Goal: Check status: Check status

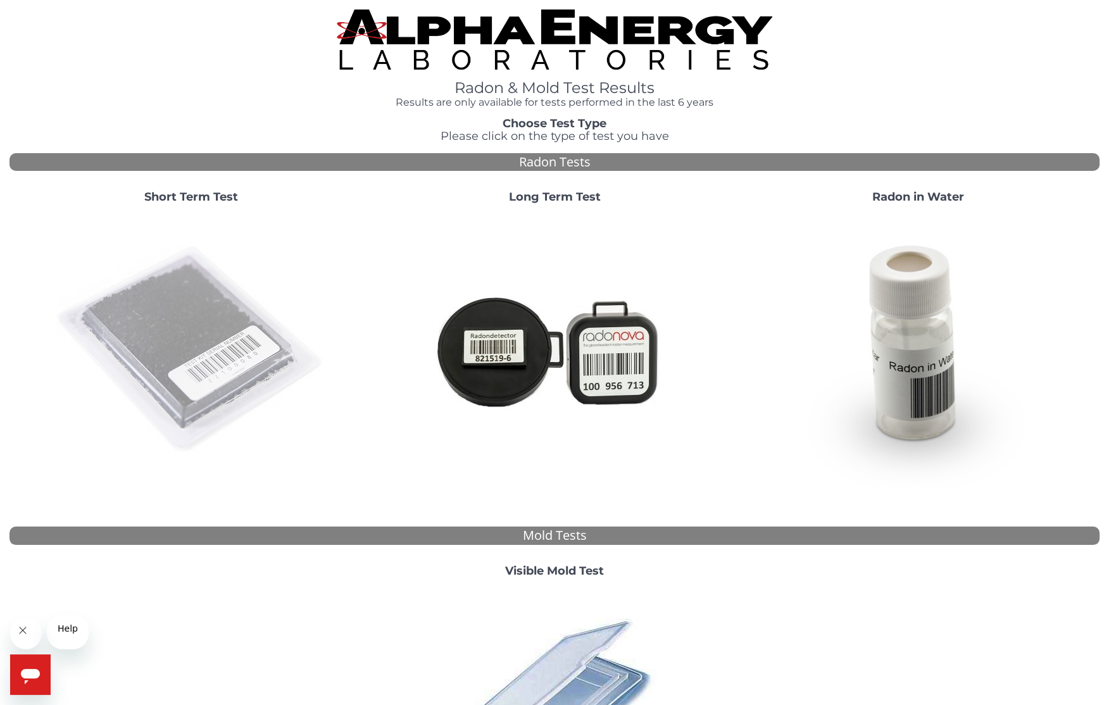
click at [211, 374] on img at bounding box center [191, 350] width 272 height 272
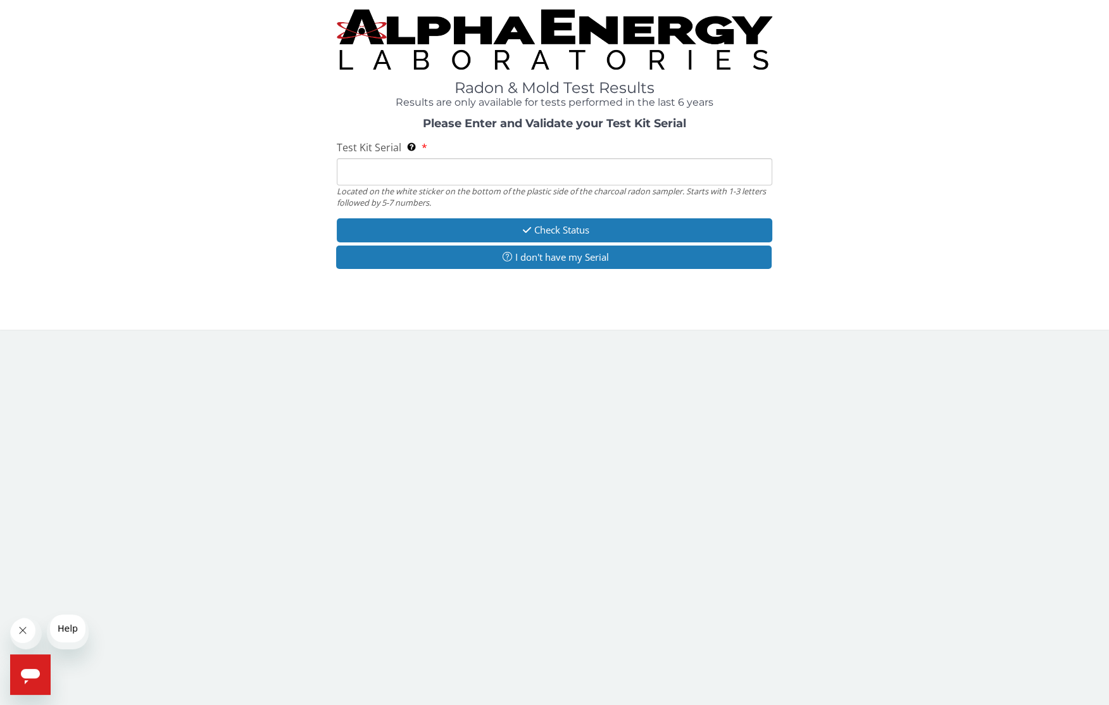
click at [428, 185] on input "Test Kit Serial Located on the white sticker on the bottom of the plastic side …" at bounding box center [555, 171] width 436 height 27
